Goal: Task Accomplishment & Management: Manage account settings

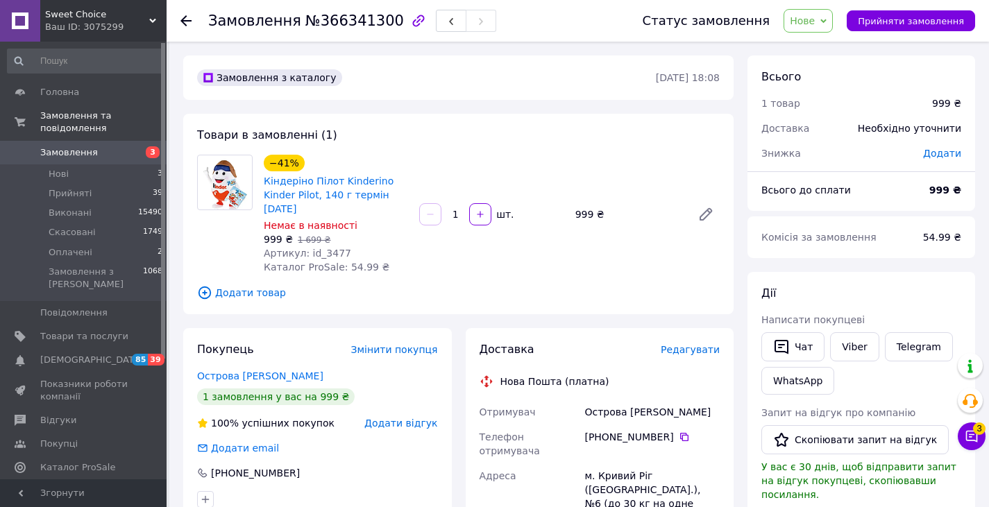
click at [830, 17] on span "Нове" at bounding box center [808, 21] width 49 height 24
click at [830, 47] on li "Прийнято" at bounding box center [816, 48] width 64 height 21
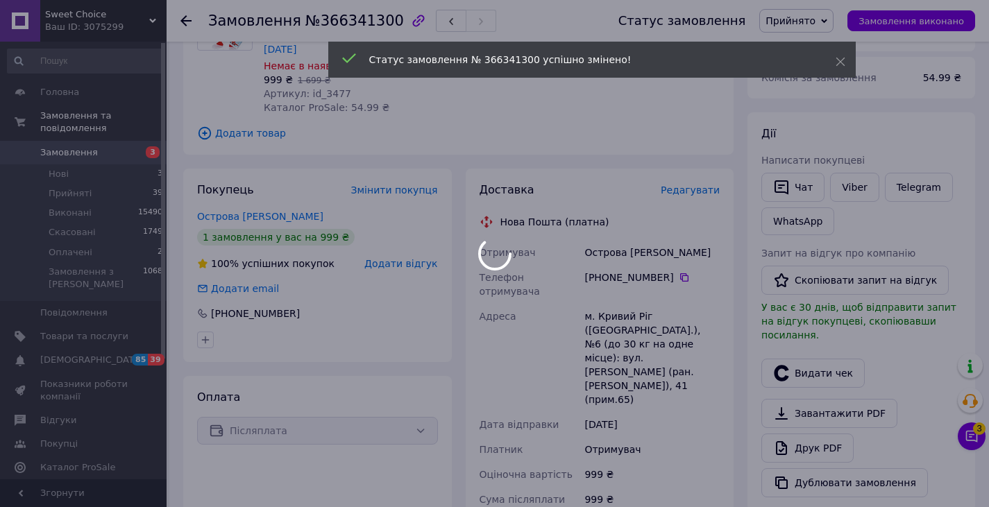
scroll to position [160, 0]
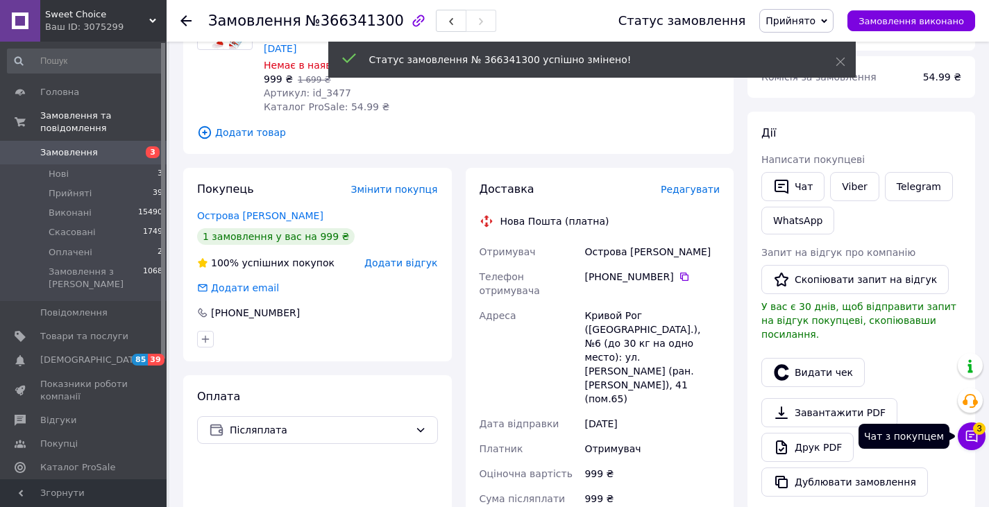
click at [980, 446] on button "Чат з покупцем 3" at bounding box center [972, 437] width 28 height 28
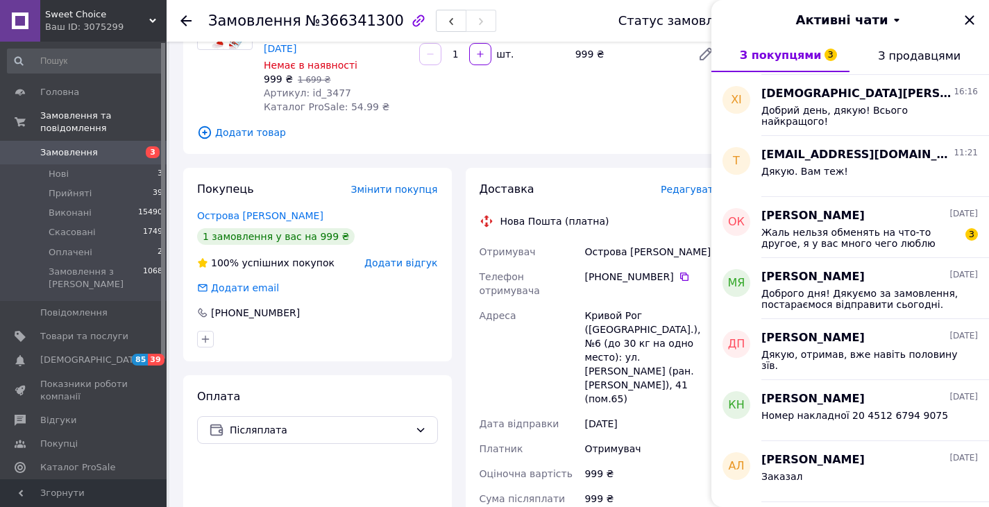
scroll to position [246, 0]
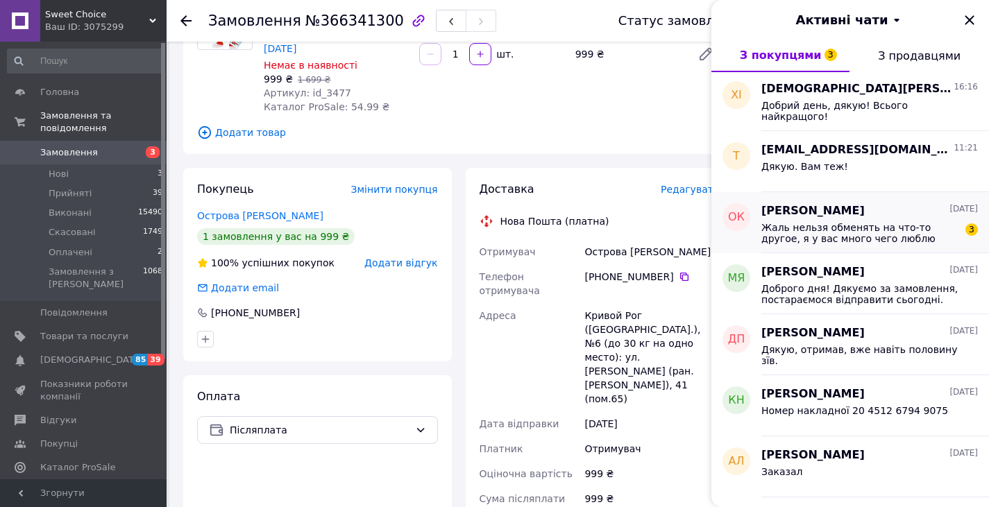
click at [837, 226] on span "Жаль нельзя обменять на что-то другое, я у вас много чего люблю" at bounding box center [860, 233] width 197 height 22
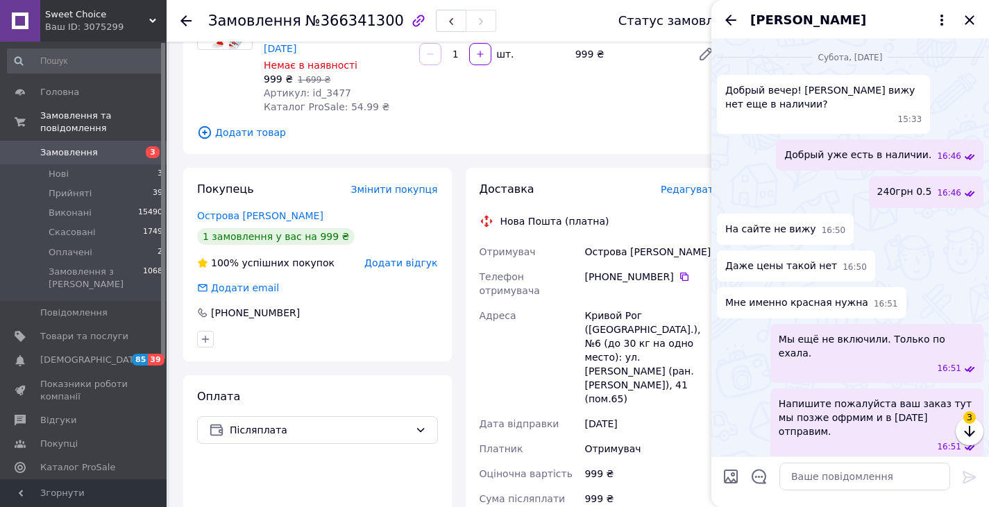
scroll to position [2323, 0]
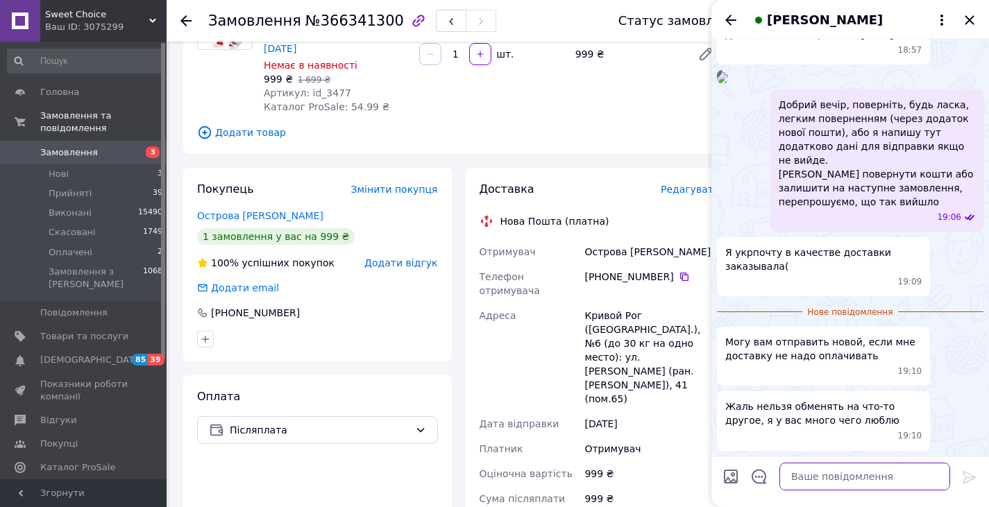
click at [849, 480] on textarea at bounding box center [865, 477] width 171 height 28
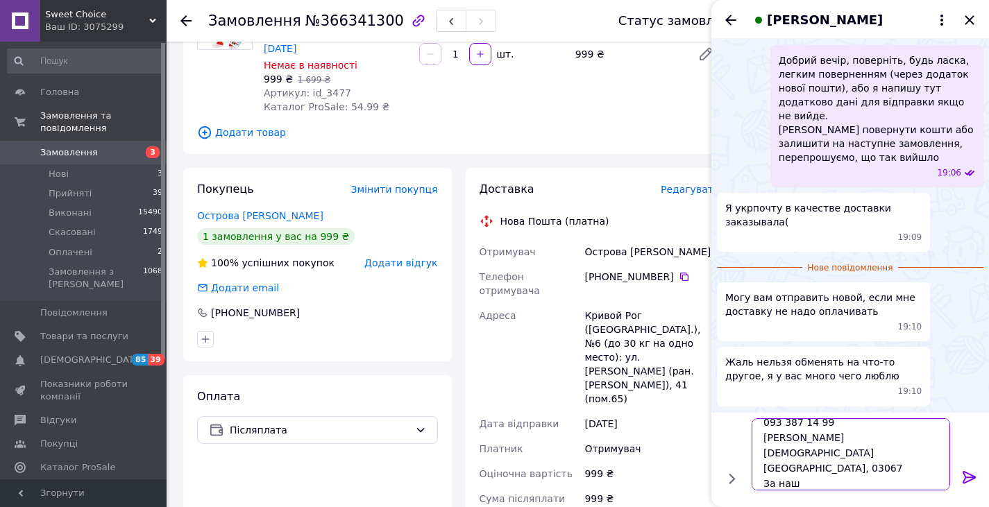
scroll to position [32, 0]
type textarea "Якщо вам зручно укрпоштою то можна через неї повернути 093 387 14 99 [PERSON_NA…"
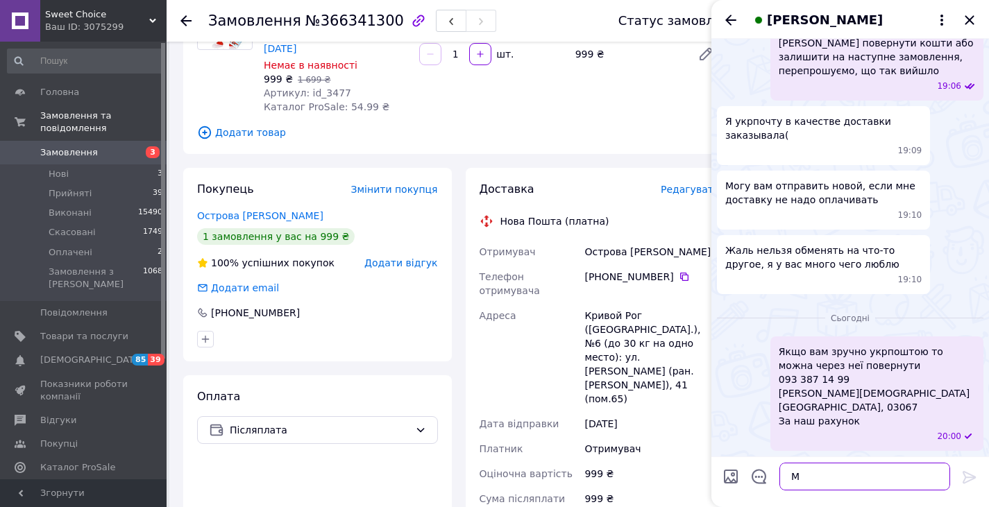
scroll to position [2454, 0]
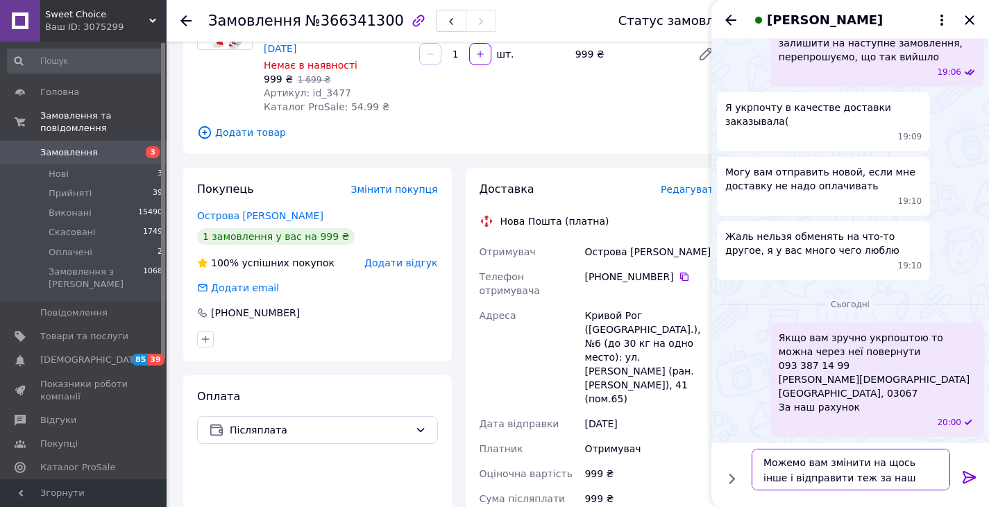
type textarea "Можемо вам змінити на щось інше і відправити теж за наш рахунок"
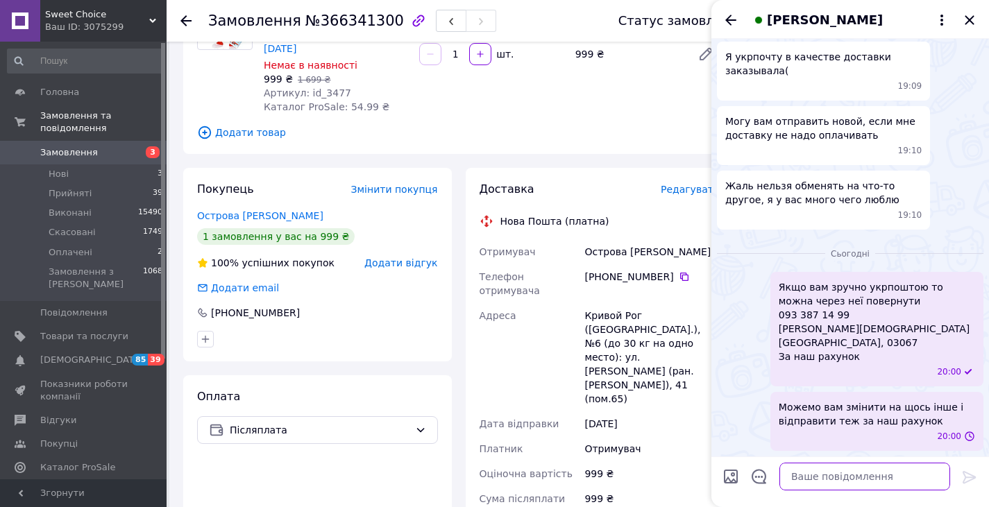
scroll to position [2519, 0]
click at [979, 22] on div "[PERSON_NAME]" at bounding box center [851, 19] width 278 height 39
click at [974, 21] on icon "Закрити" at bounding box center [969, 20] width 17 height 17
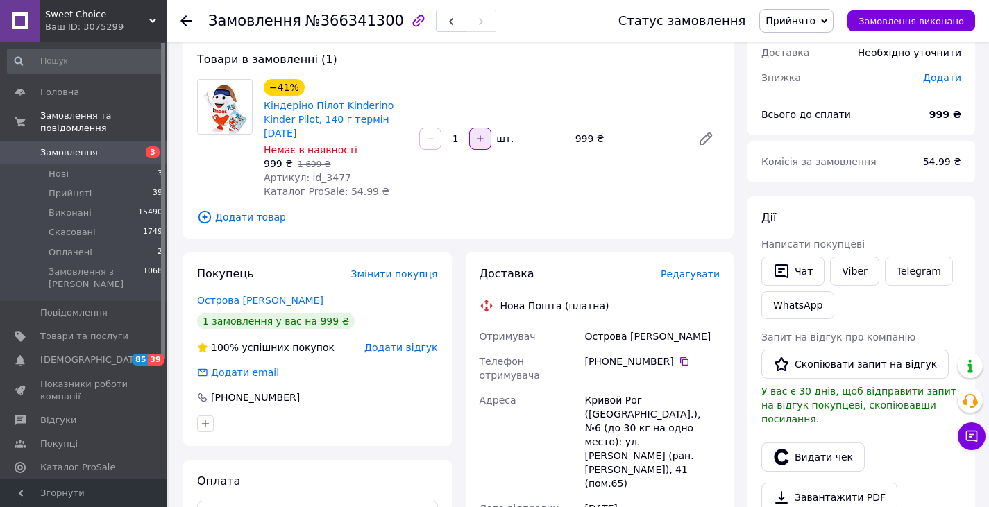
scroll to position [87, 0]
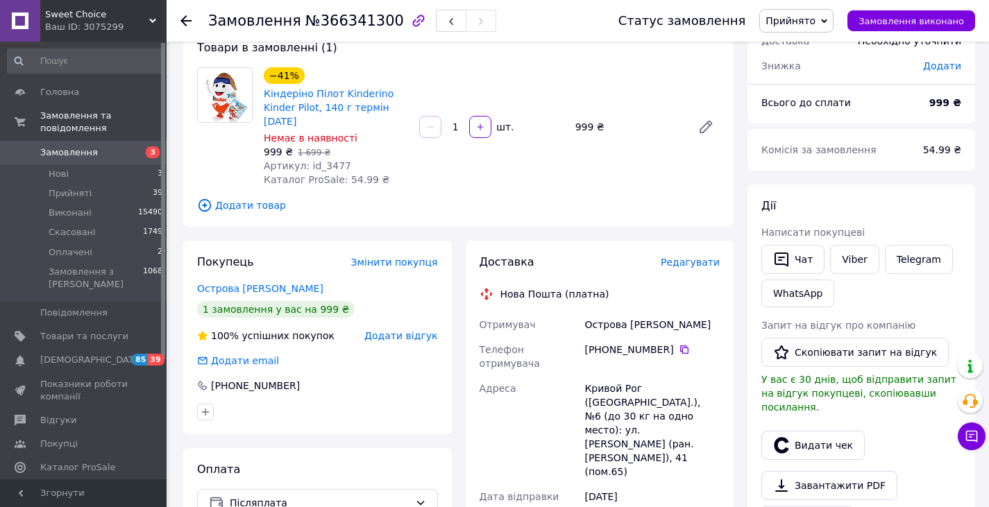
click at [816, 16] on span "Прийнято" at bounding box center [791, 20] width 50 height 11
click at [810, 65] on li "Скасовано" at bounding box center [796, 69] width 73 height 21
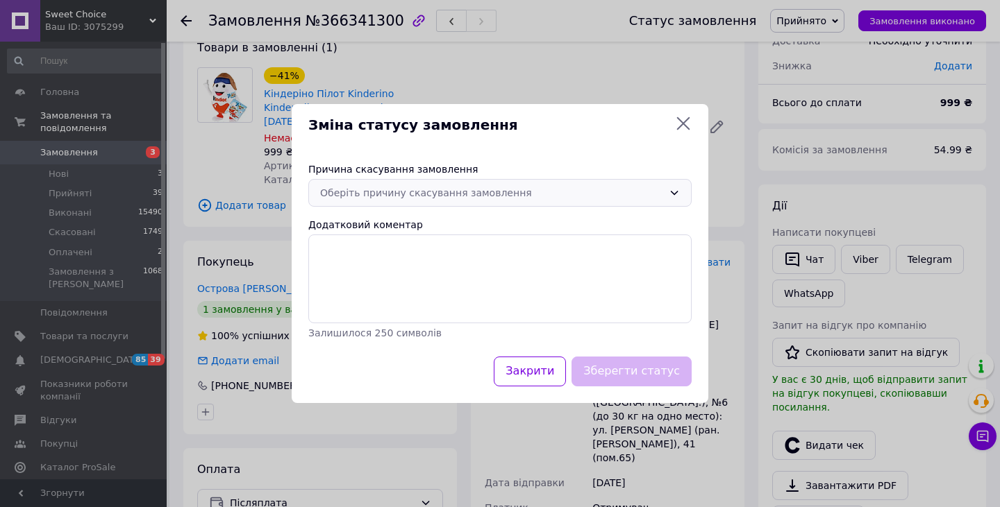
click at [451, 190] on div "Оберіть причину скасування замовлення" at bounding box center [491, 192] width 343 height 15
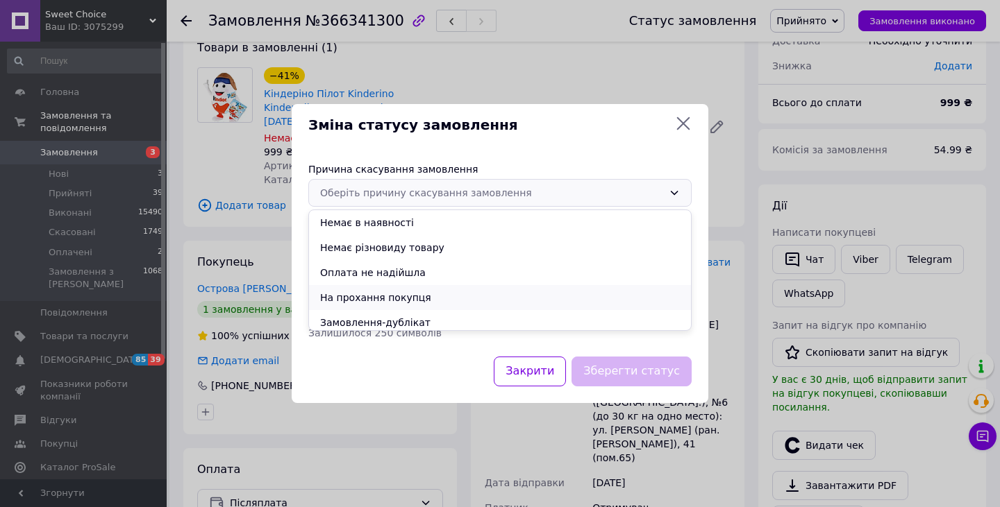
click at [394, 298] on li "На прохання покупця" at bounding box center [500, 297] width 382 height 25
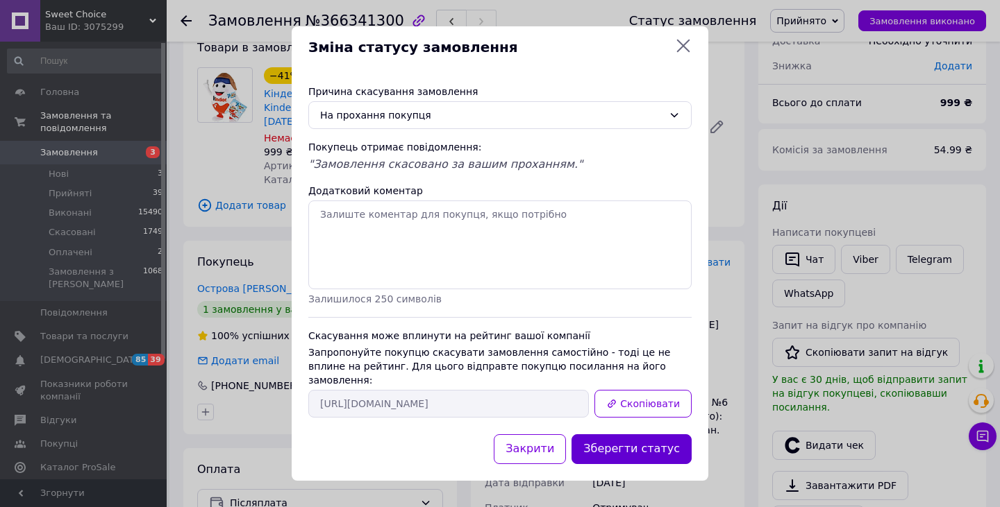
click at [651, 451] on button "Зберегти статус" at bounding box center [631, 450] width 120 height 30
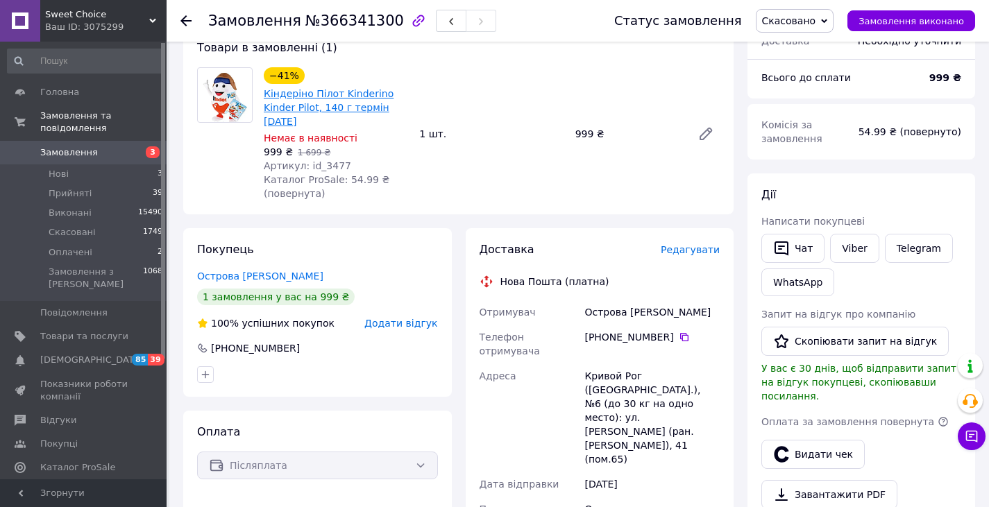
click at [315, 108] on link "Кіндеріно Пілот Kinderino Kinder Pilot, 140 г термін [DATE]" at bounding box center [329, 107] width 130 height 39
click at [59, 330] on span "Товари та послуги" at bounding box center [84, 336] width 88 height 12
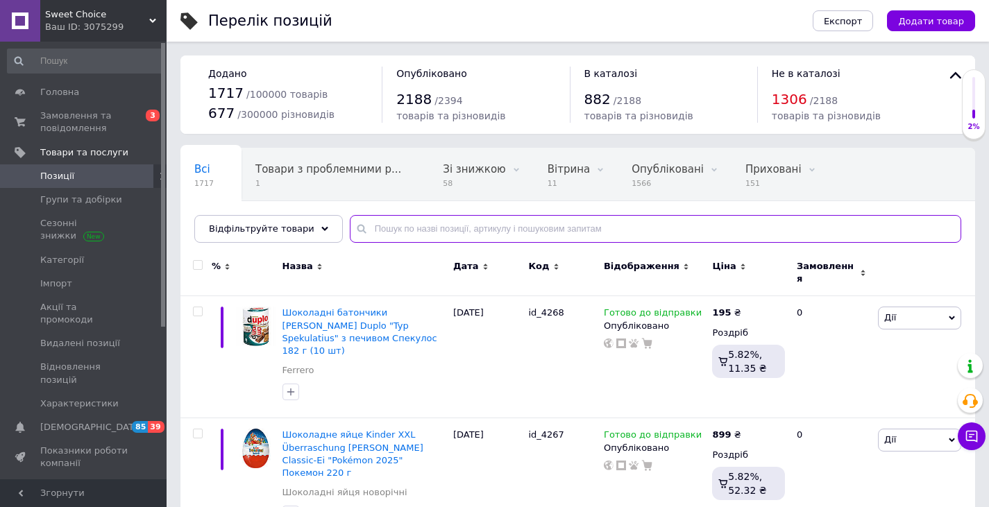
click at [426, 235] on input "text" at bounding box center [656, 229] width 612 height 28
type input "kinderino"
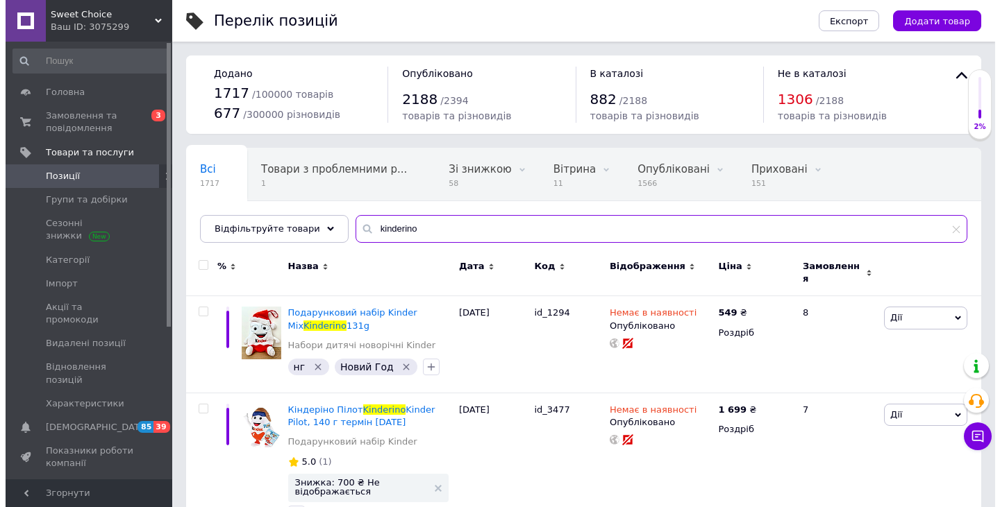
scroll to position [38, 0]
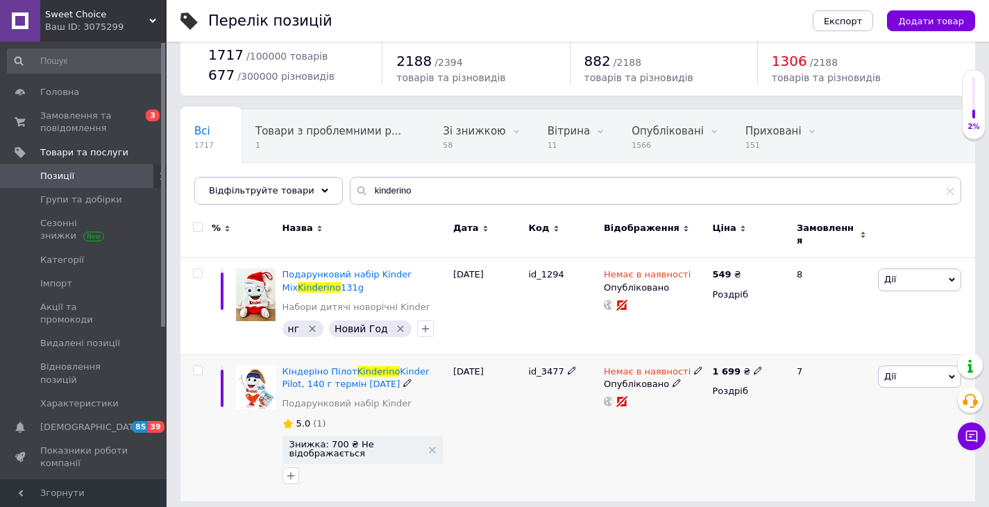
click at [693, 366] on div "Немає в наявності" at bounding box center [654, 372] width 101 height 12
click at [694, 367] on use at bounding box center [698, 371] width 8 height 8
click at [757, 412] on li "Готово до відправки" at bounding box center [771, 421] width 132 height 19
click at [655, 462] on div "Немає в наявності Наявність [PERSON_NAME] до відправки В наявності Немає в наяв…" at bounding box center [654, 428] width 108 height 147
click at [754, 367] on icon at bounding box center [758, 371] width 8 height 8
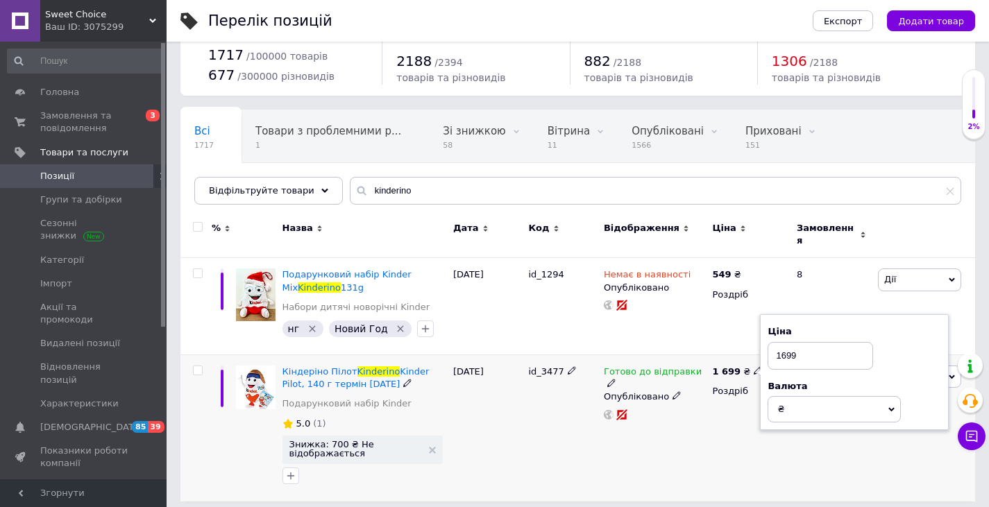
click at [808, 396] on span "₴" at bounding box center [834, 409] width 133 height 26
click at [663, 444] on div "Готово до відправки Опубліковано" at bounding box center [654, 428] width 108 height 147
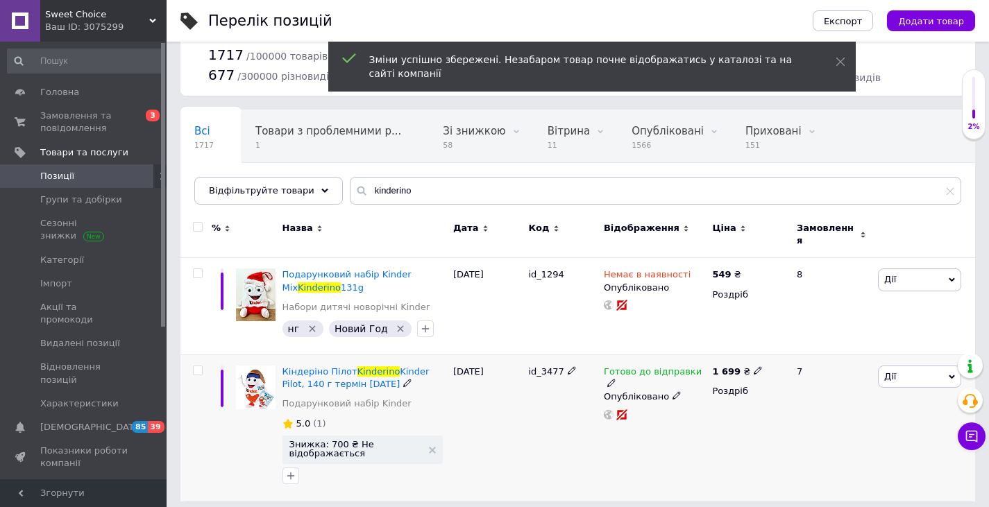
click at [754, 367] on icon at bounding box center [758, 371] width 8 height 8
click at [616, 379] on icon at bounding box center [611, 383] width 8 height 8
click at [850, 392] on div "Залишки шт." at bounding box center [801, 412] width 174 height 44
click at [775, 406] on input at bounding box center [767, 420] width 106 height 28
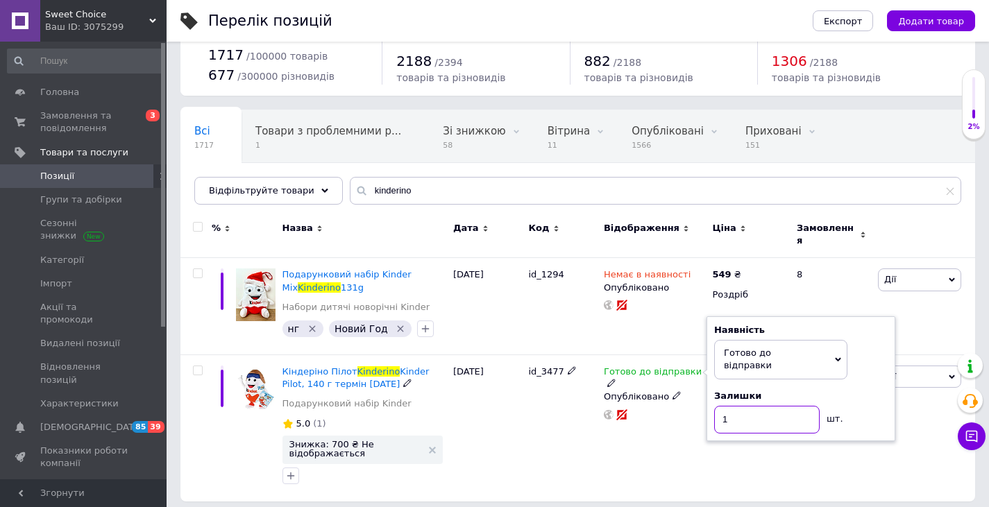
type input "1"
click at [610, 435] on div "Готово до відправки Наявність Готово до відправки В наявності Немає в наявності…" at bounding box center [654, 428] width 108 height 147
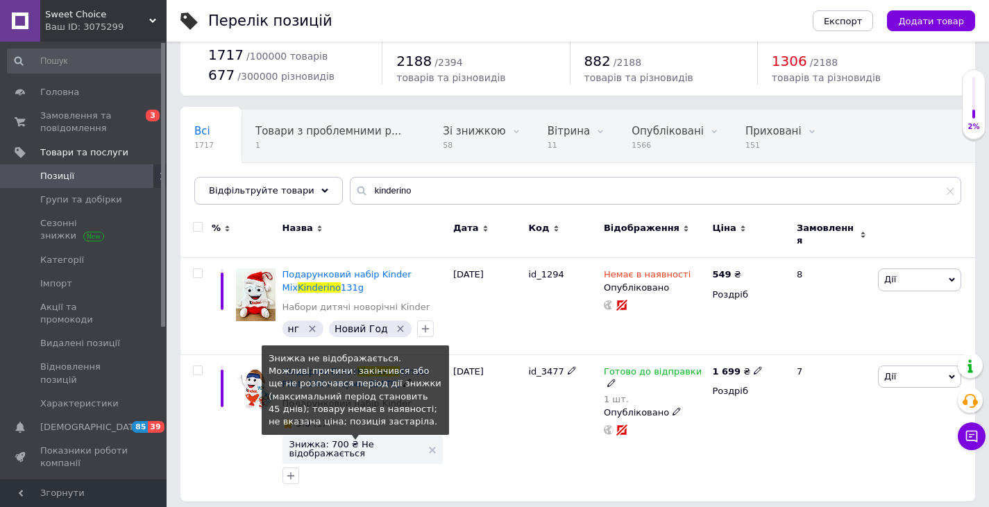
click at [326, 440] on span "Знижка: 700 ₴ Не відображається" at bounding box center [355, 449] width 133 height 18
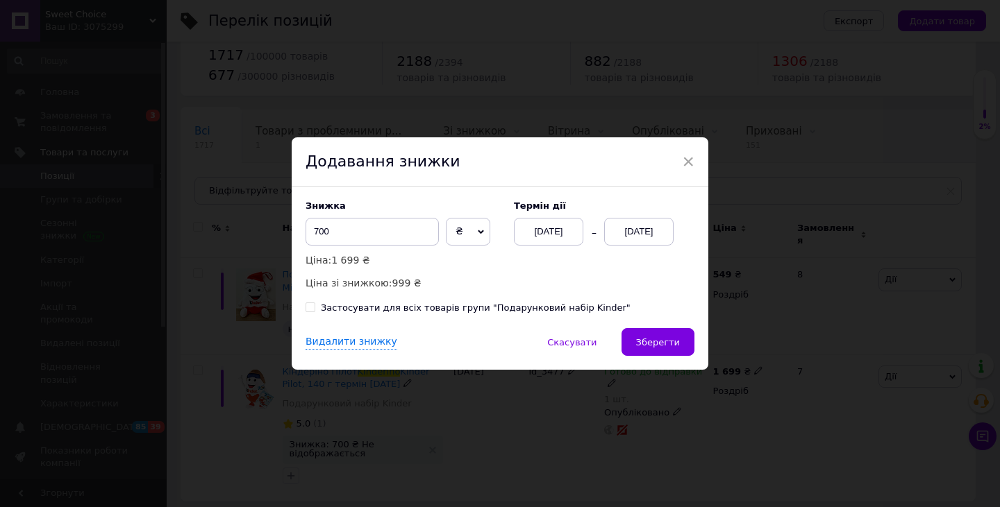
click at [632, 230] on div "[DATE]" at bounding box center [638, 232] width 69 height 28
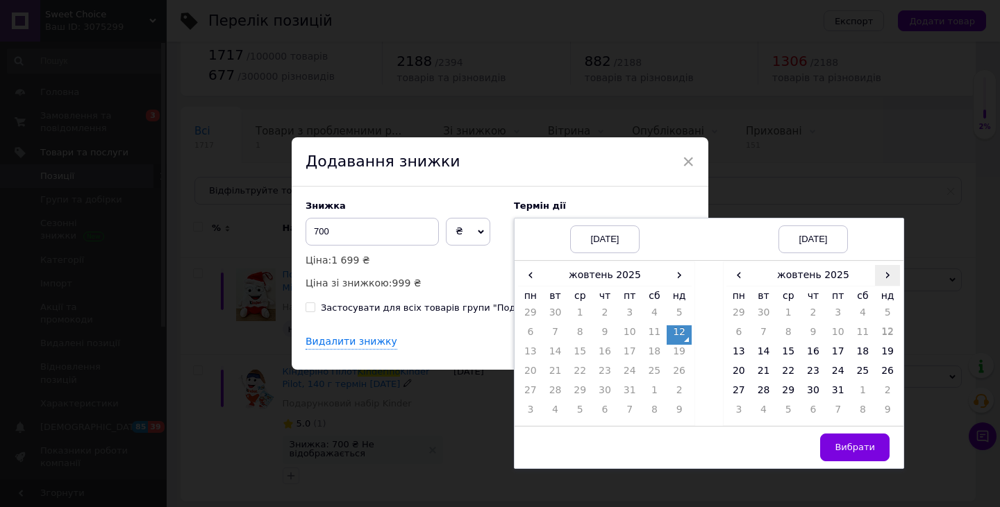
click at [886, 278] on span "›" at bounding box center [887, 275] width 25 height 20
click at [787, 398] on td "26" at bounding box center [787, 393] width 25 height 19
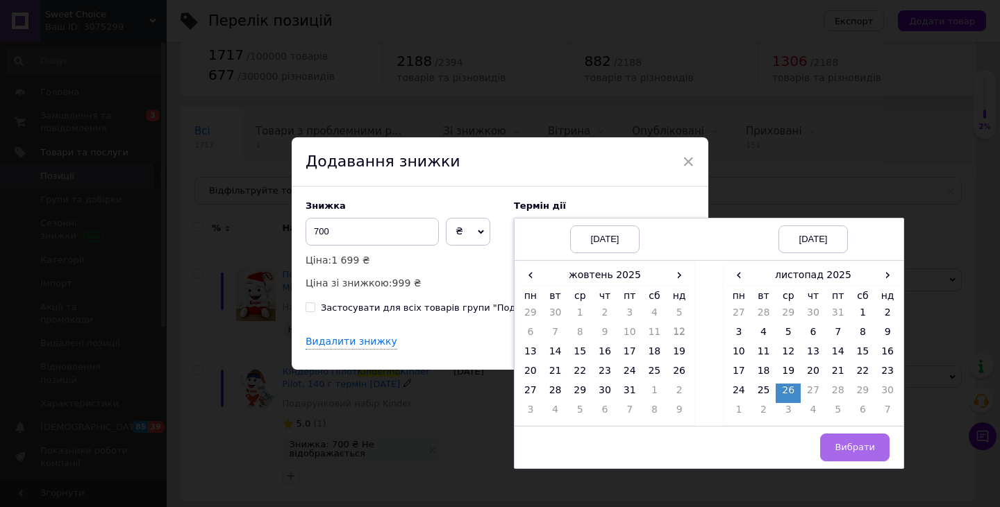
click at [842, 442] on span "Вибрати" at bounding box center [854, 447] width 40 height 10
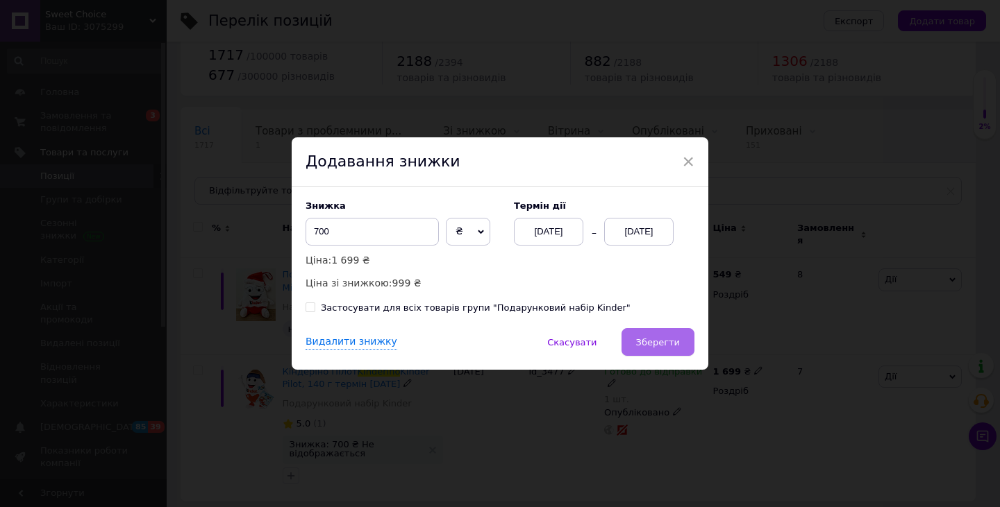
click at [652, 338] on span "Зберегти" at bounding box center [658, 342] width 44 height 10
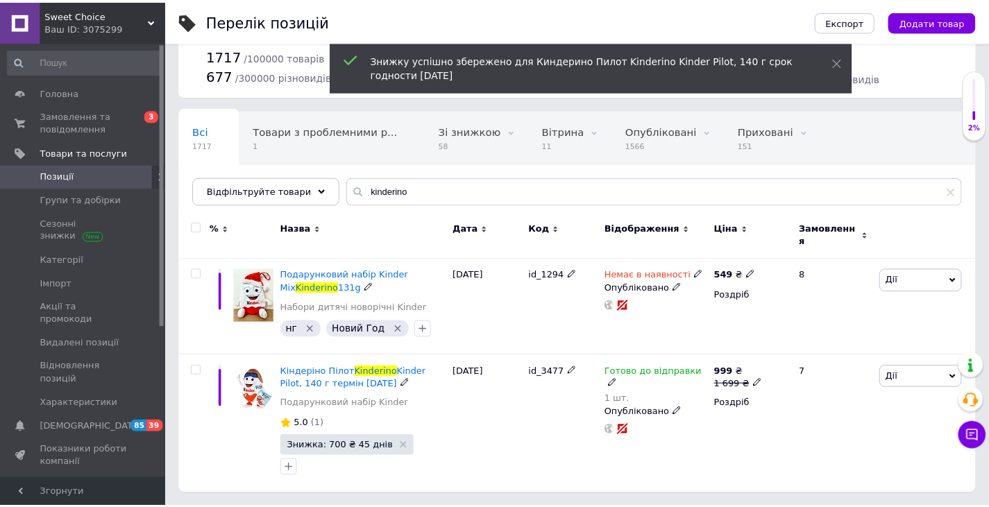
scroll to position [31, 0]
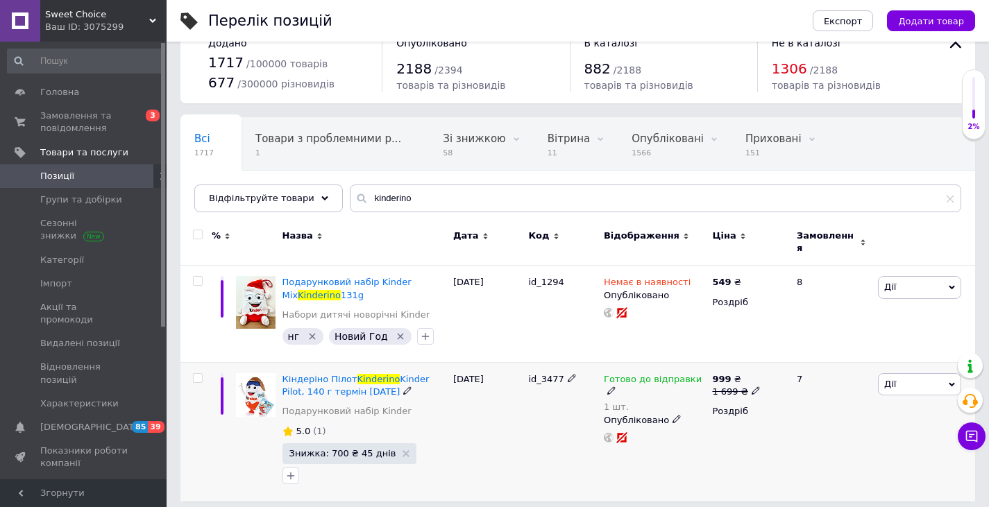
click at [752, 387] on icon at bounding box center [756, 391] width 8 height 8
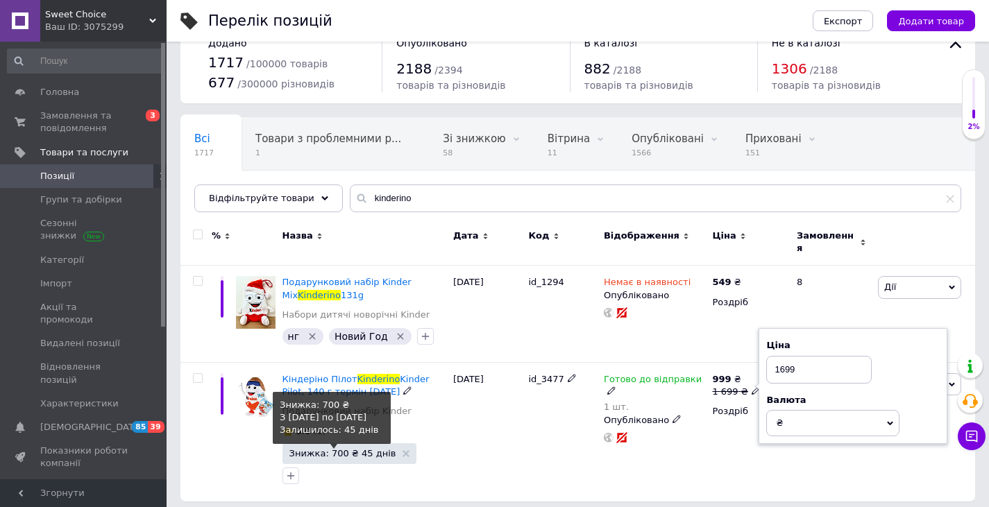
click at [352, 449] on span "Знижка: 700 ₴ 45 днів" at bounding box center [342, 453] width 107 height 9
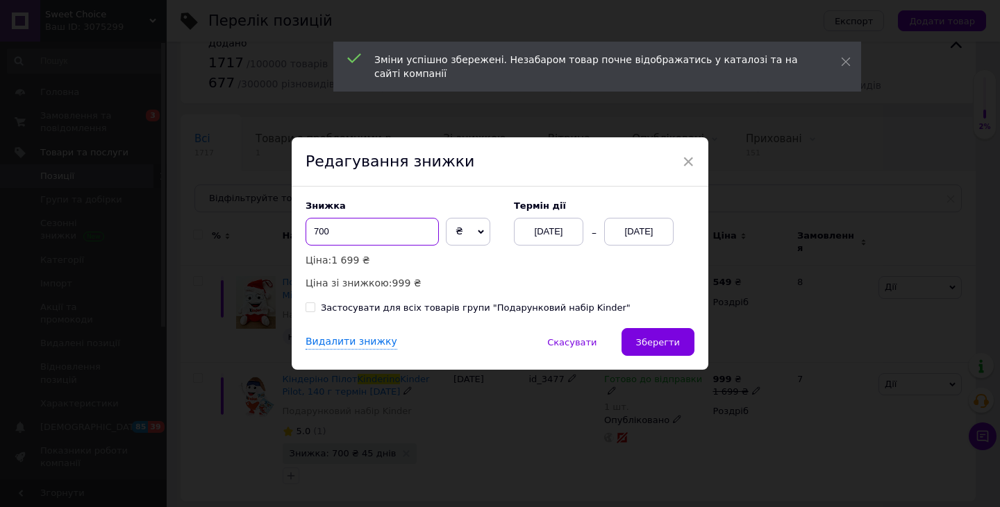
click at [376, 229] on input "700" at bounding box center [371, 232] width 133 height 28
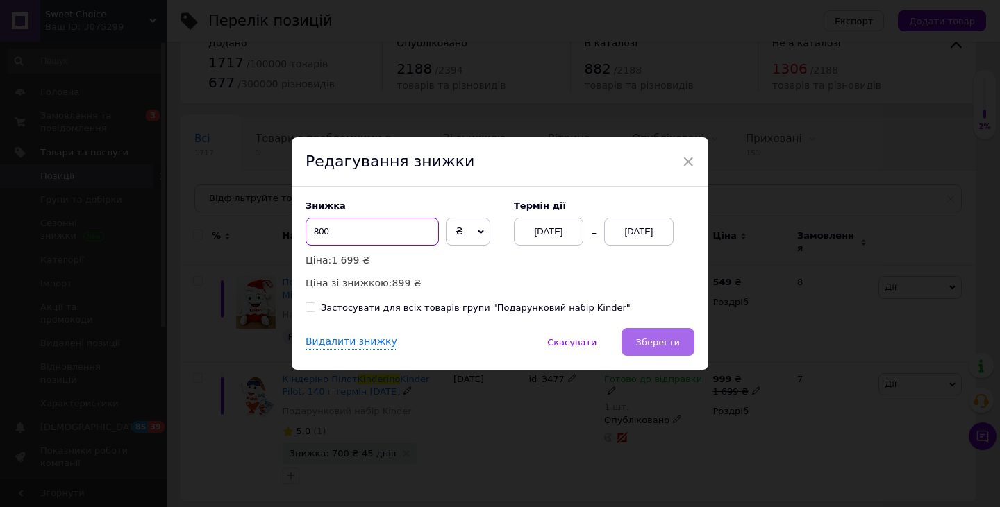
type input "800"
click at [655, 351] on button "Зберегти" at bounding box center [657, 342] width 73 height 28
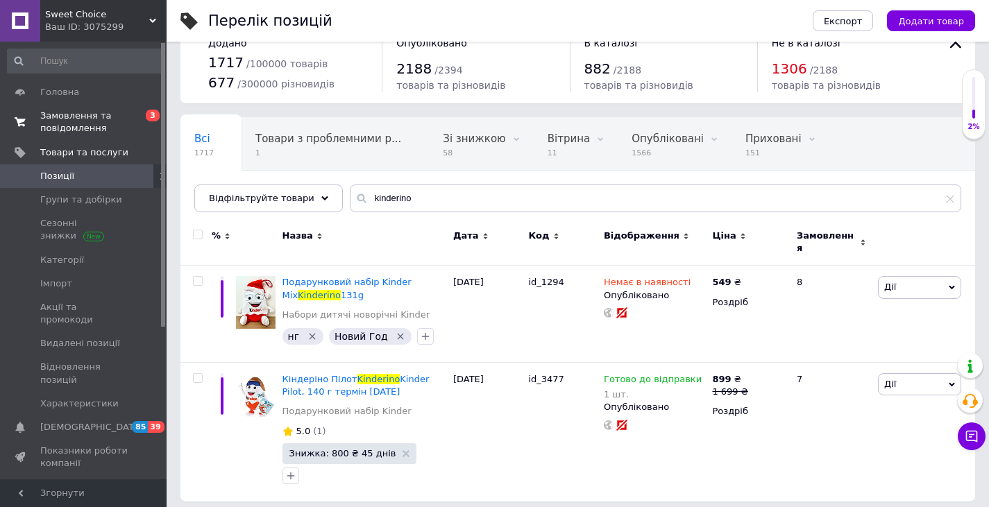
click at [72, 125] on span "Замовлення та повідомлення" at bounding box center [84, 122] width 88 height 25
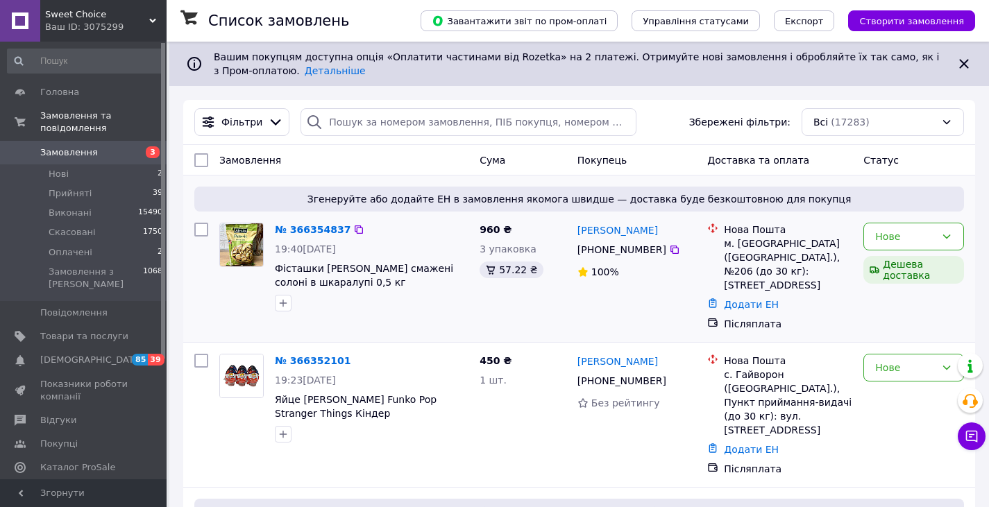
scroll to position [90, 0]
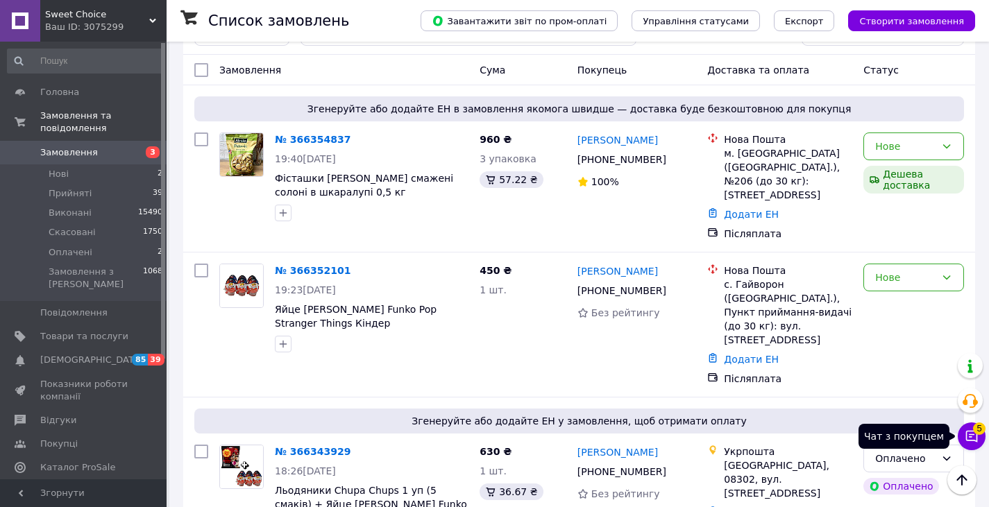
click at [973, 437] on icon at bounding box center [972, 437] width 14 height 14
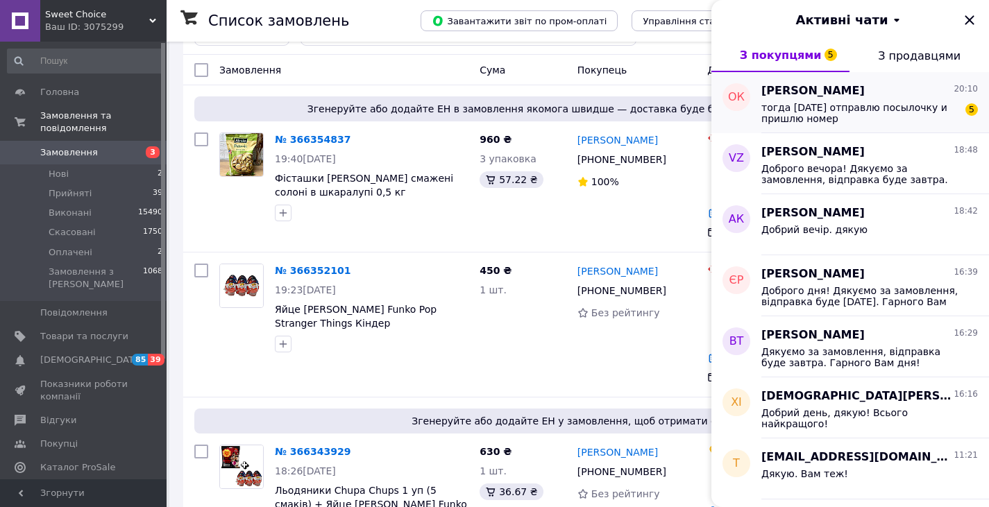
click at [834, 116] on span "тогда [DATE] отправлю посылочку и пришлю номер" at bounding box center [860, 113] width 197 height 22
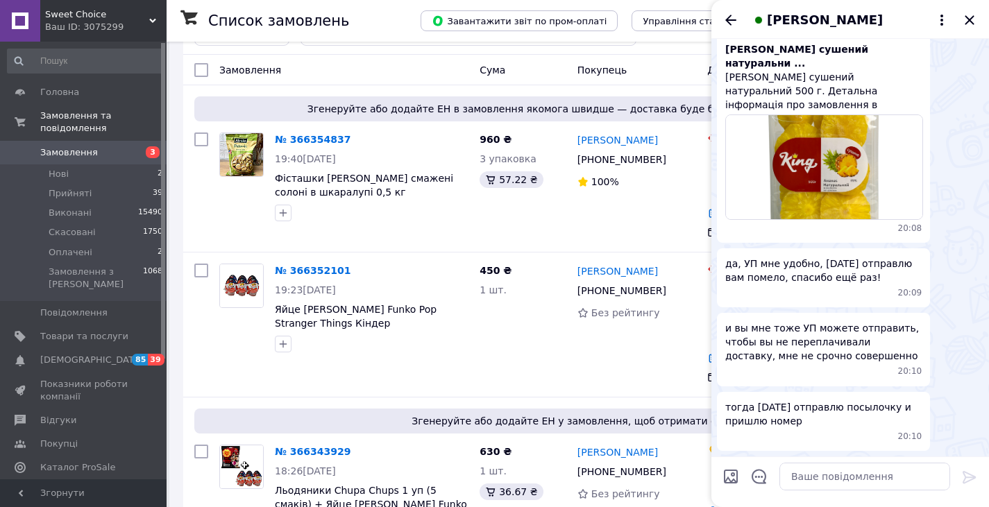
scroll to position [3050, 0]
click at [831, 471] on textarea at bounding box center [865, 477] width 171 height 28
type textarea "C"
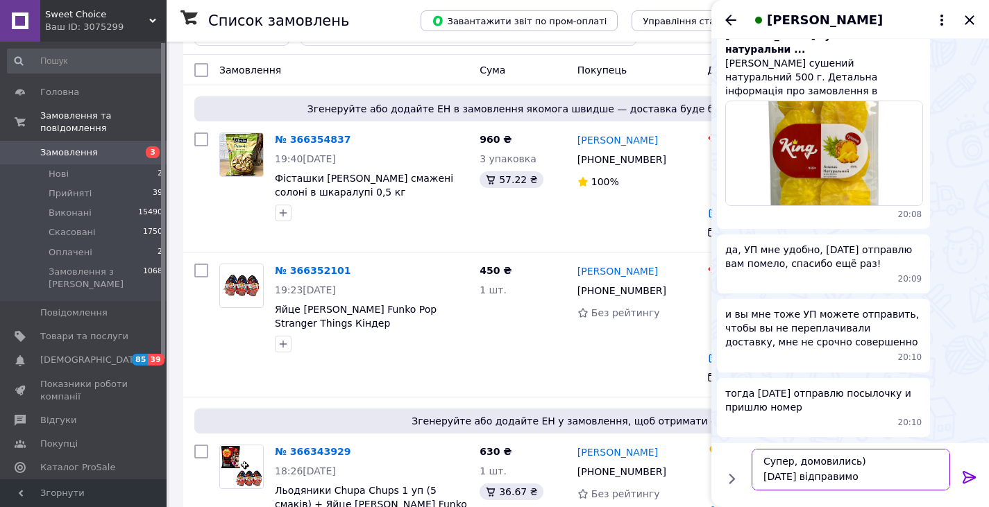
scroll to position [1, 0]
type textarea "Супер, домовились) [DATE] відправимо0"
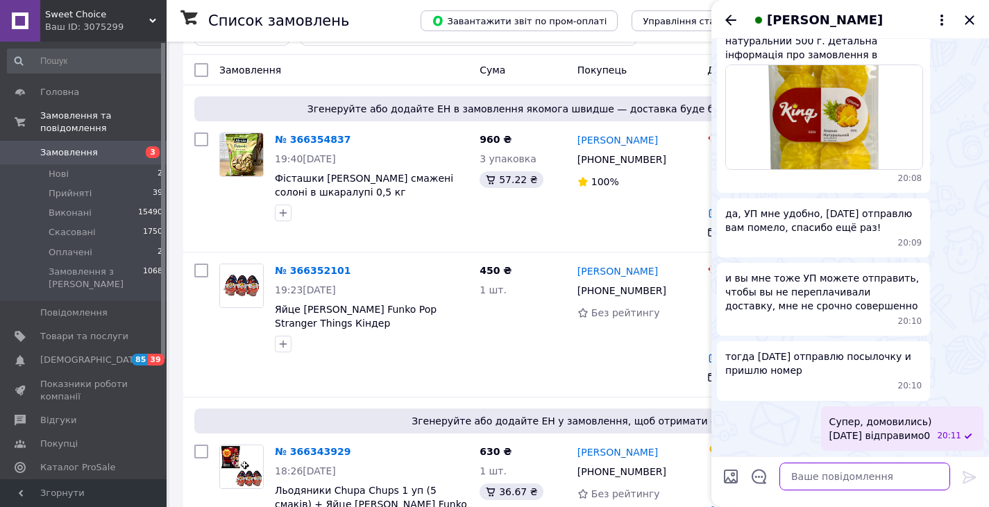
scroll to position [3075, 0]
click at [831, 471] on textarea at bounding box center [865, 477] width 171 height 28
